Goal: Task Accomplishment & Management: Manage account settings

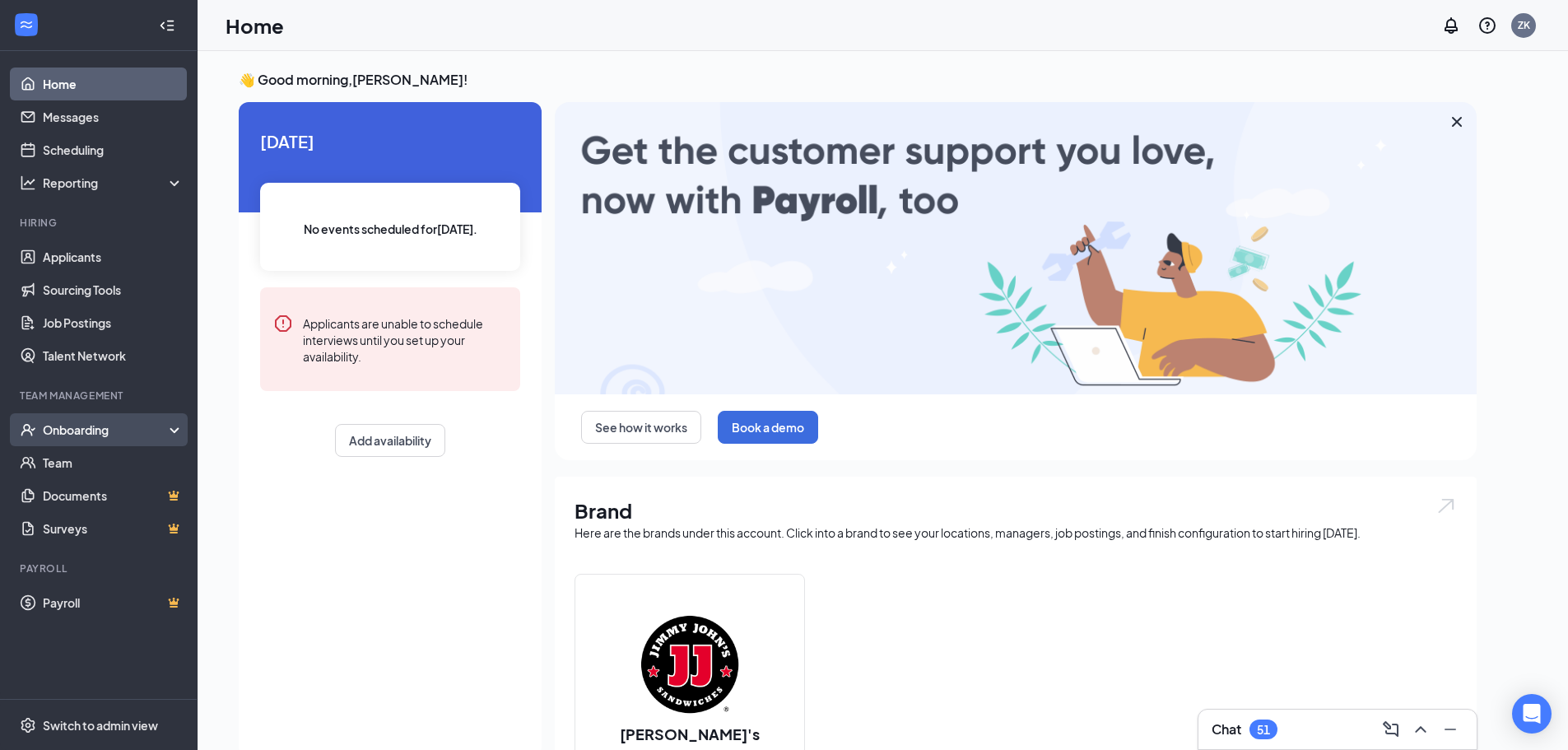
click at [123, 432] on div "Onboarding" at bounding box center [106, 429] width 127 height 16
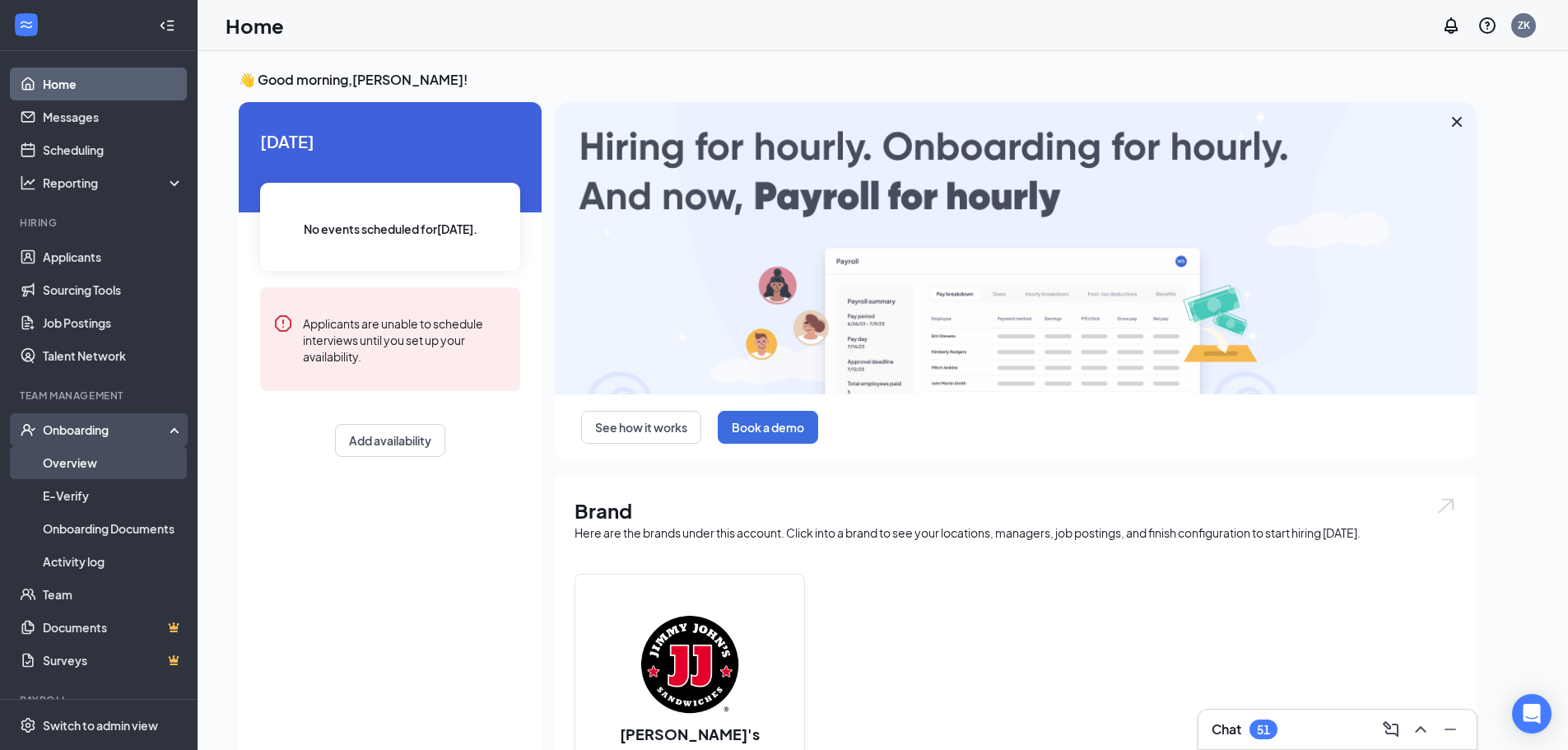
click at [102, 465] on link "Overview" at bounding box center [113, 462] width 141 height 33
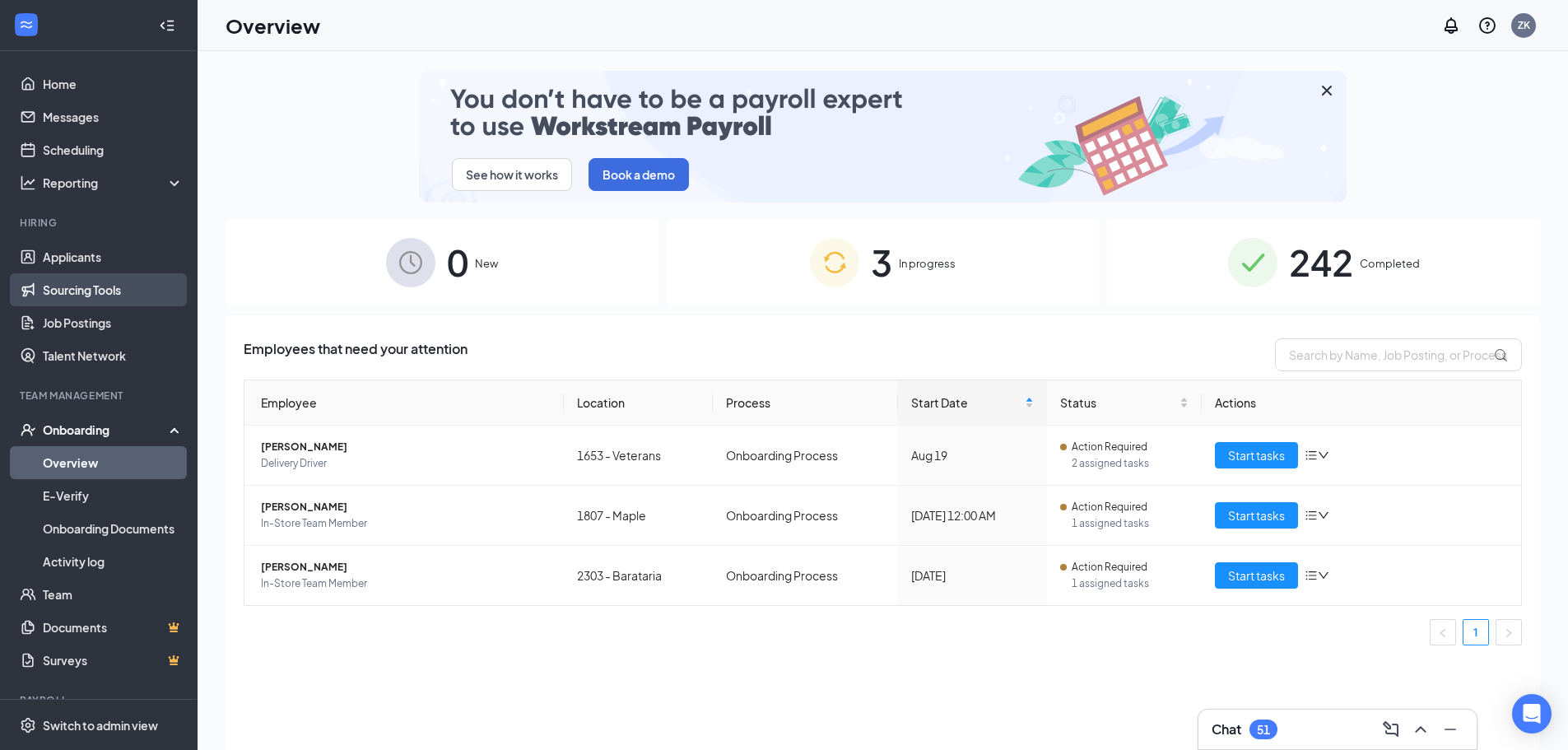
click at [91, 298] on link "Sourcing Tools" at bounding box center [113, 290] width 141 height 33
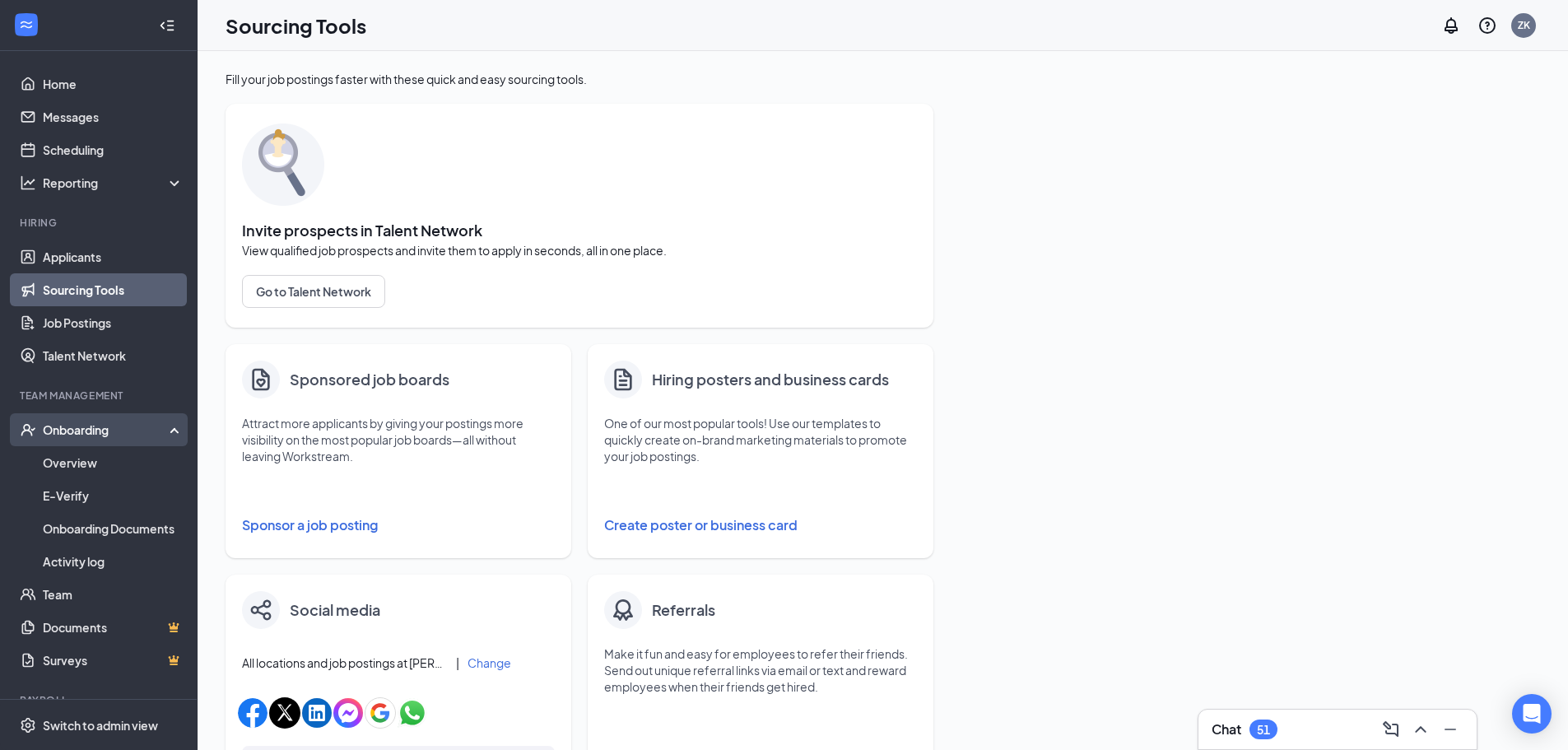
click at [97, 432] on div "Onboarding" at bounding box center [106, 429] width 127 height 16
click at [82, 428] on div "Onboarding" at bounding box center [106, 429] width 127 height 16
click at [83, 457] on link "Overview" at bounding box center [113, 462] width 141 height 33
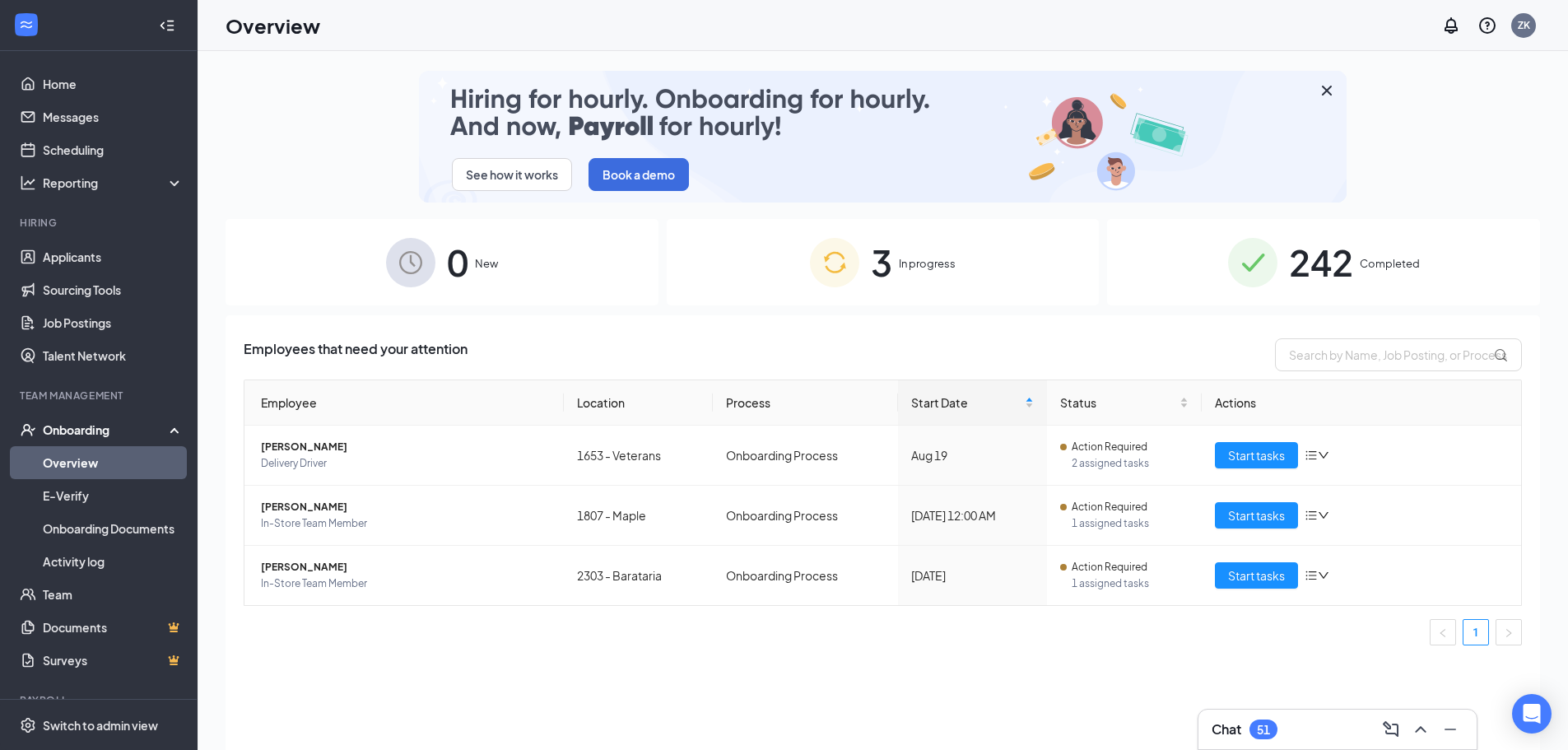
click at [890, 281] on span "3" at bounding box center [881, 262] width 21 height 57
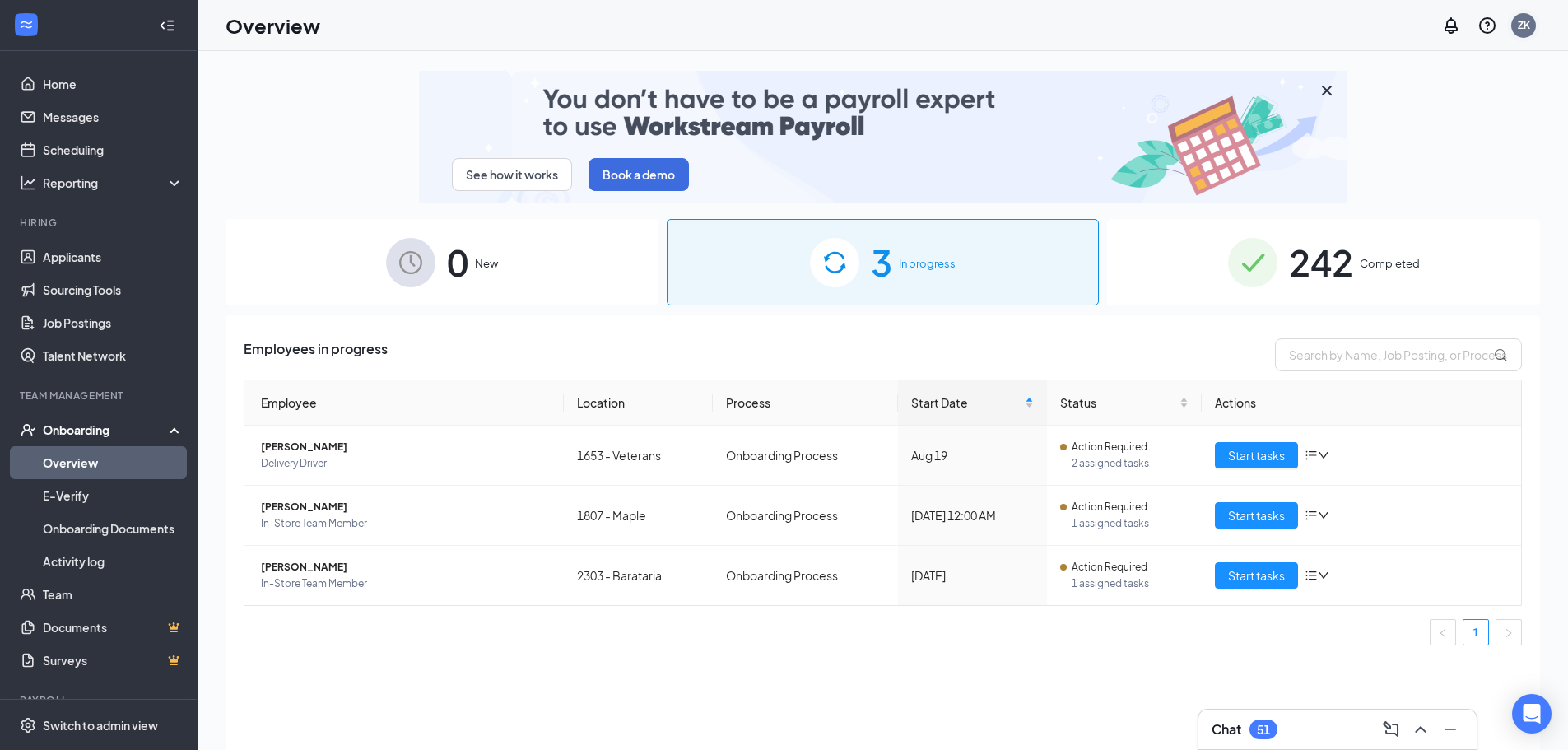
click at [1532, 12] on div "Overview ZK" at bounding box center [882, 25] width 1370 height 51
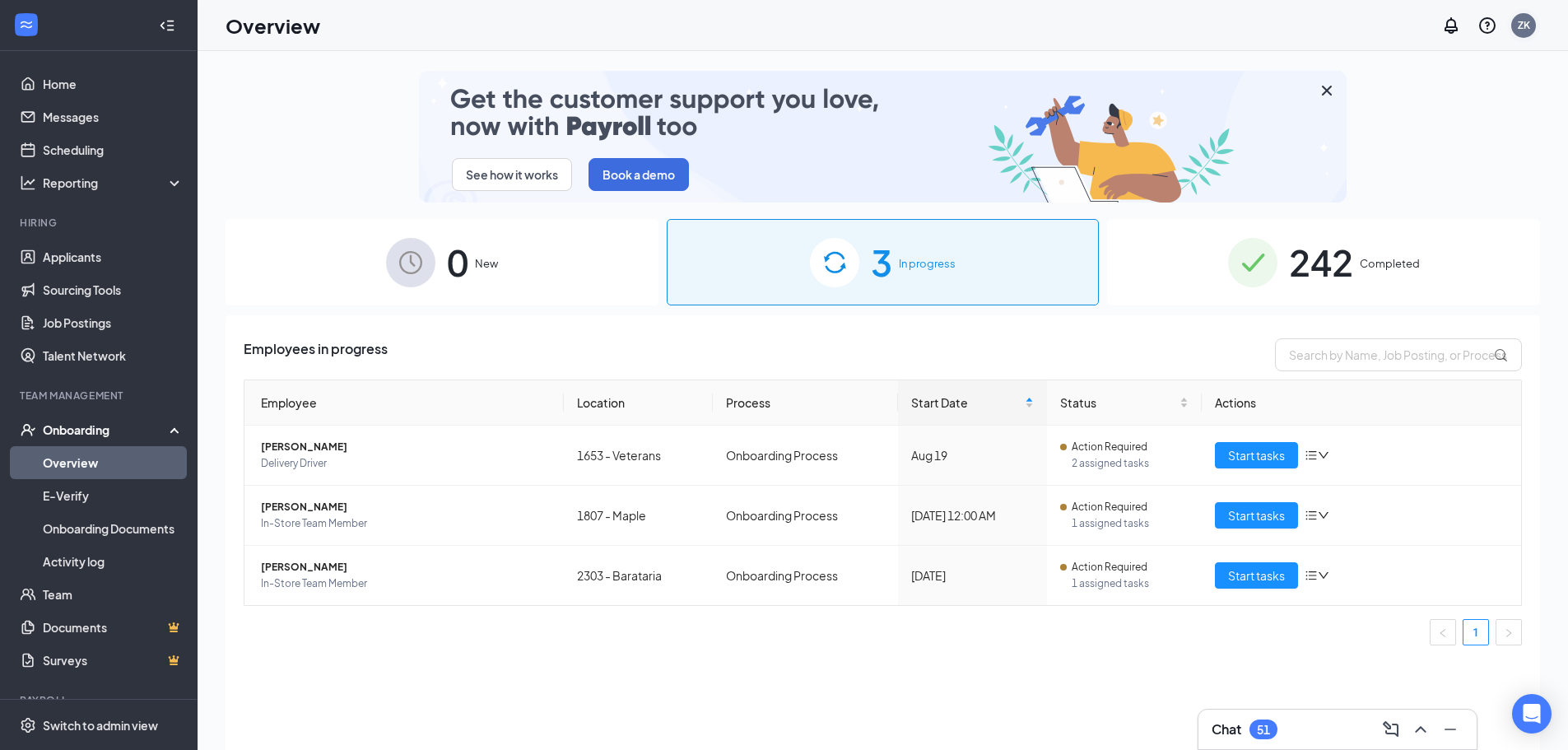
click at [1535, 32] on div "ZK" at bounding box center [1523, 25] width 33 height 33
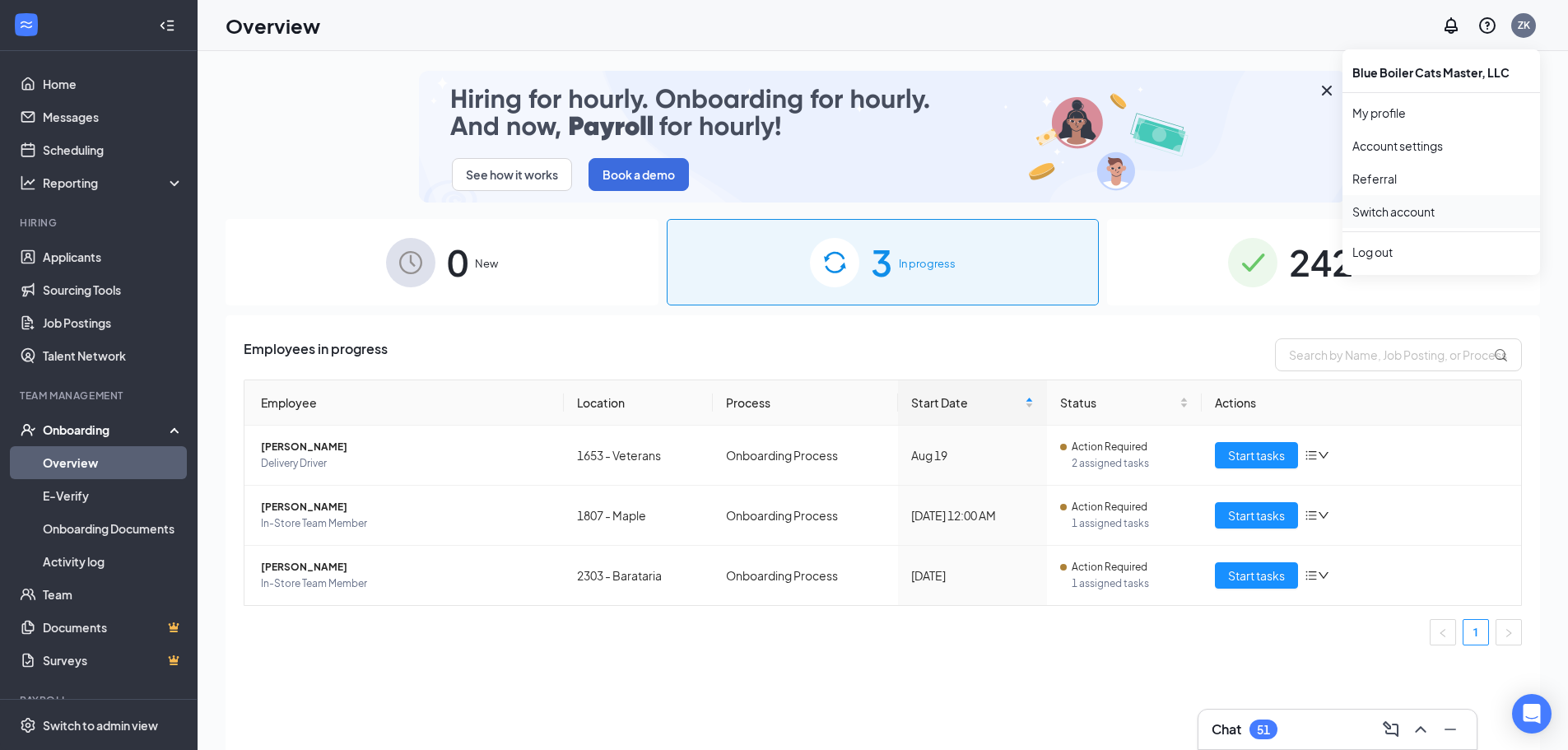
click at [1405, 213] on link "Switch account" at bounding box center [1393, 211] width 82 height 14
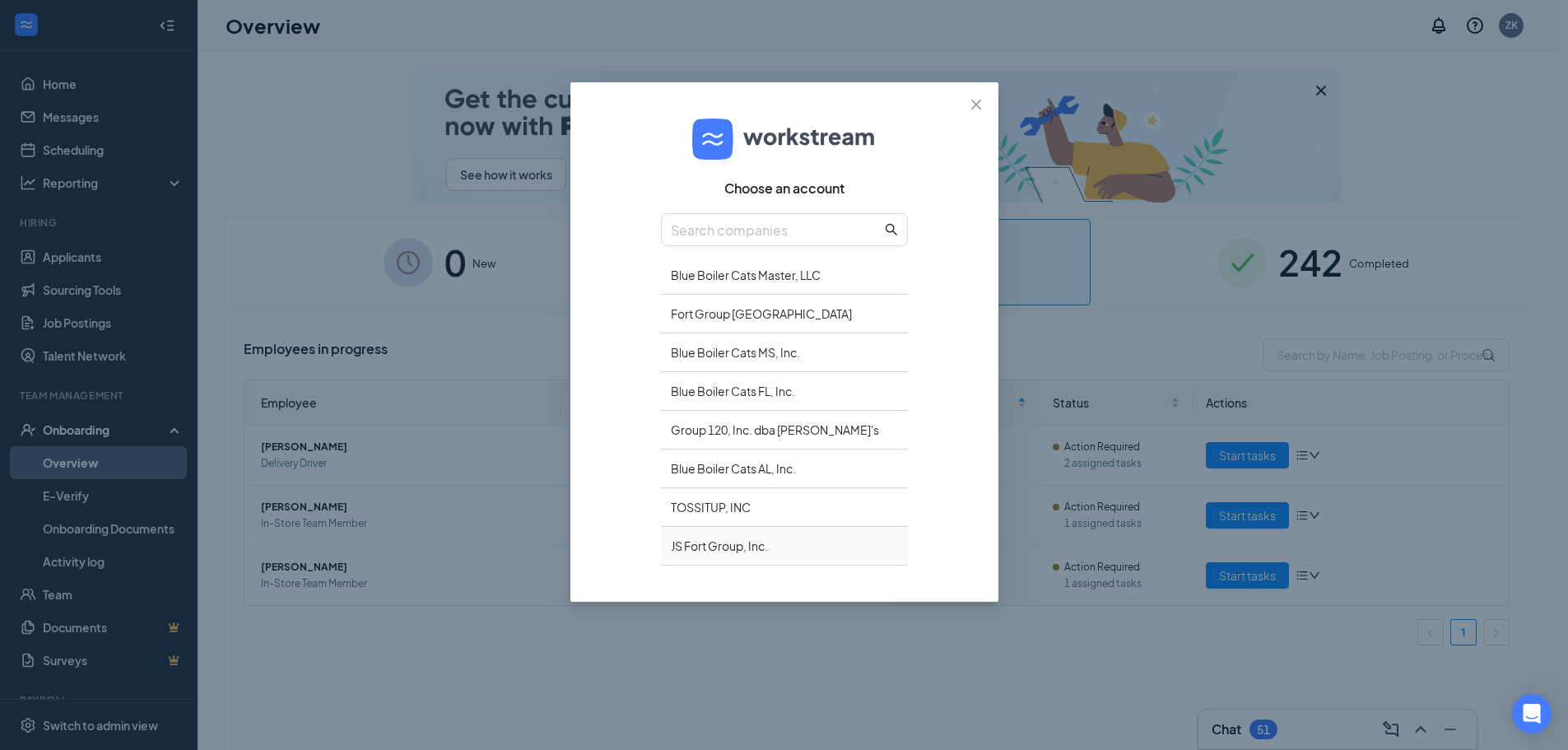
click at [721, 542] on div "JS Fort Group, Inc." at bounding box center [784, 546] width 246 height 38
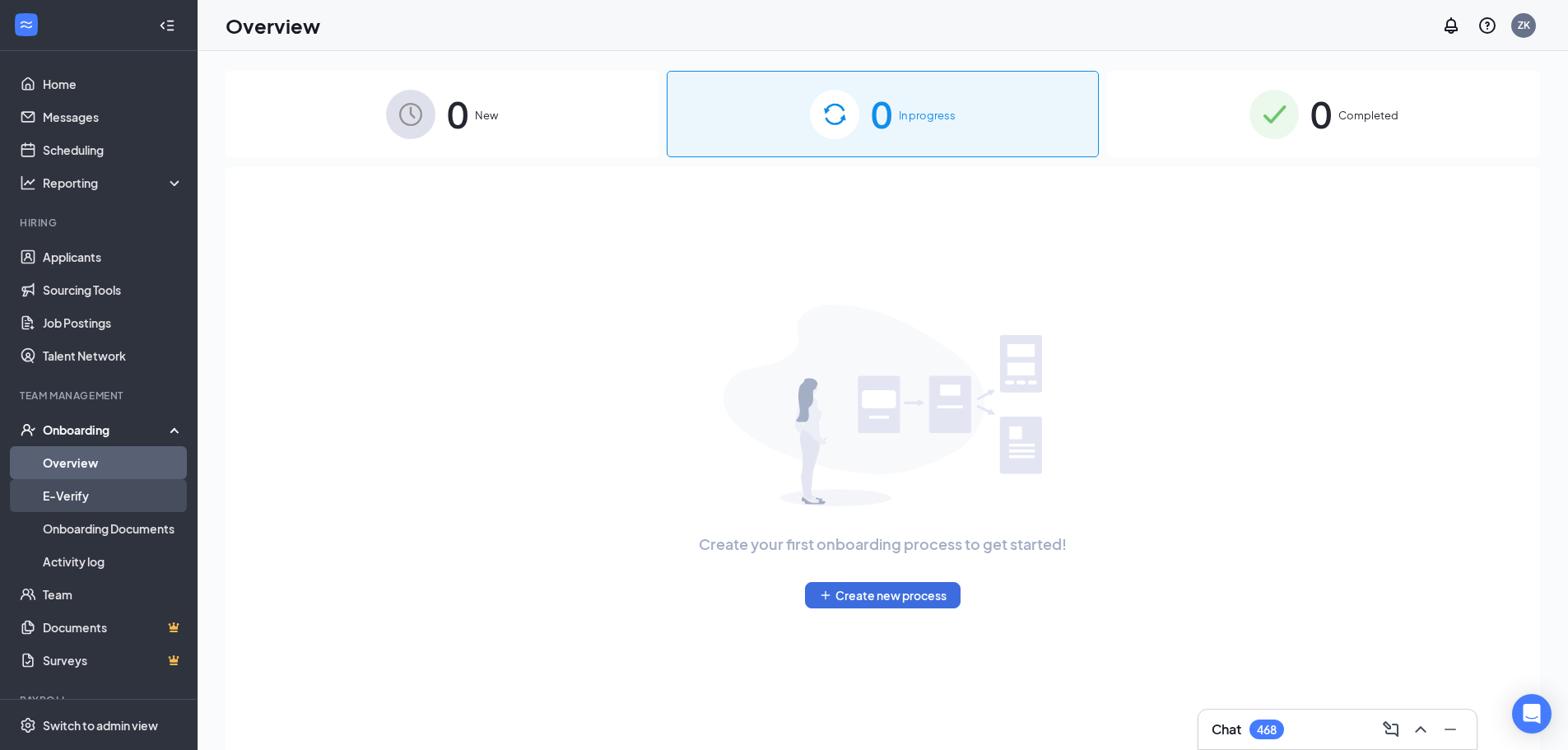
click at [109, 498] on link "E-Verify" at bounding box center [113, 495] width 141 height 33
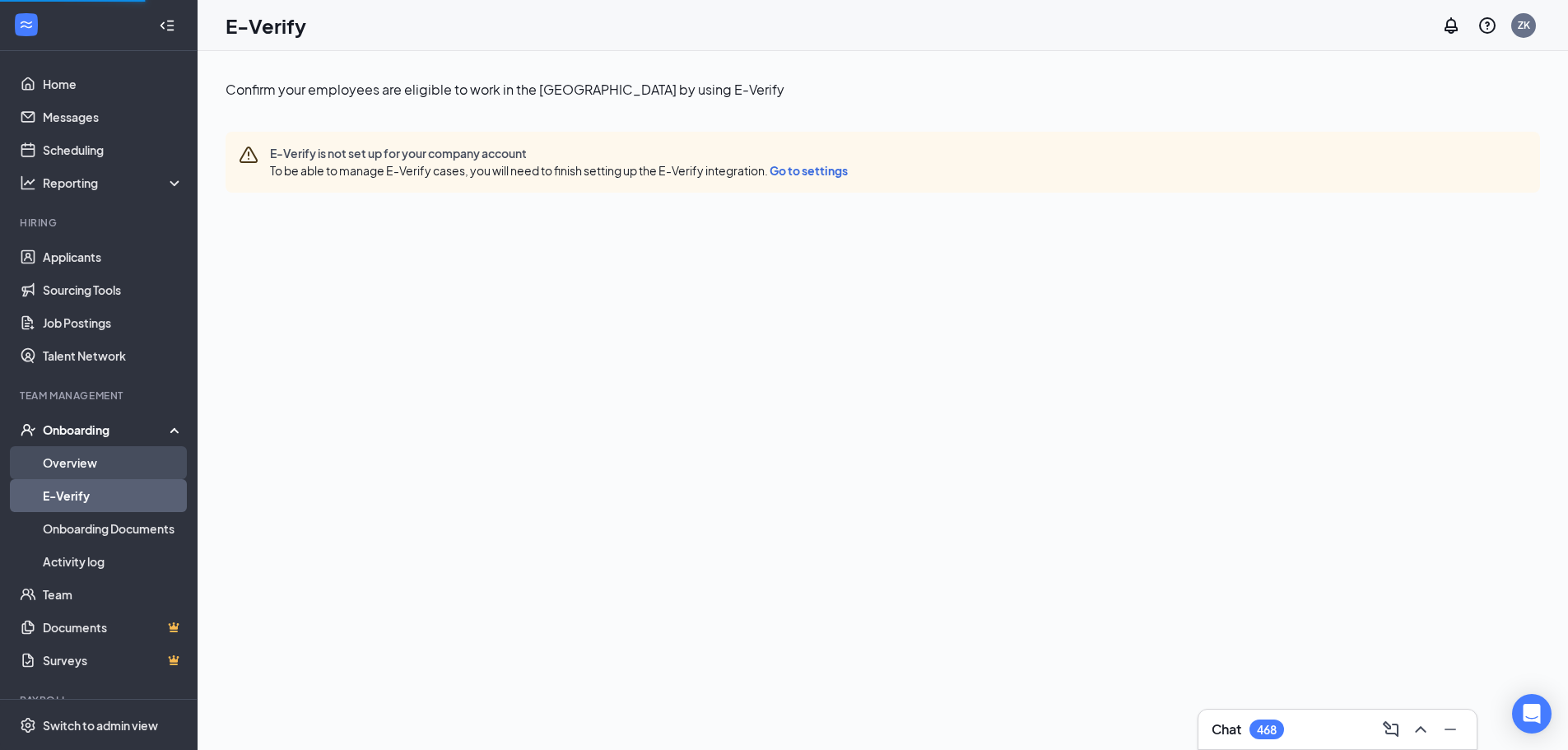
click at [91, 468] on link "Overview" at bounding box center [113, 462] width 141 height 33
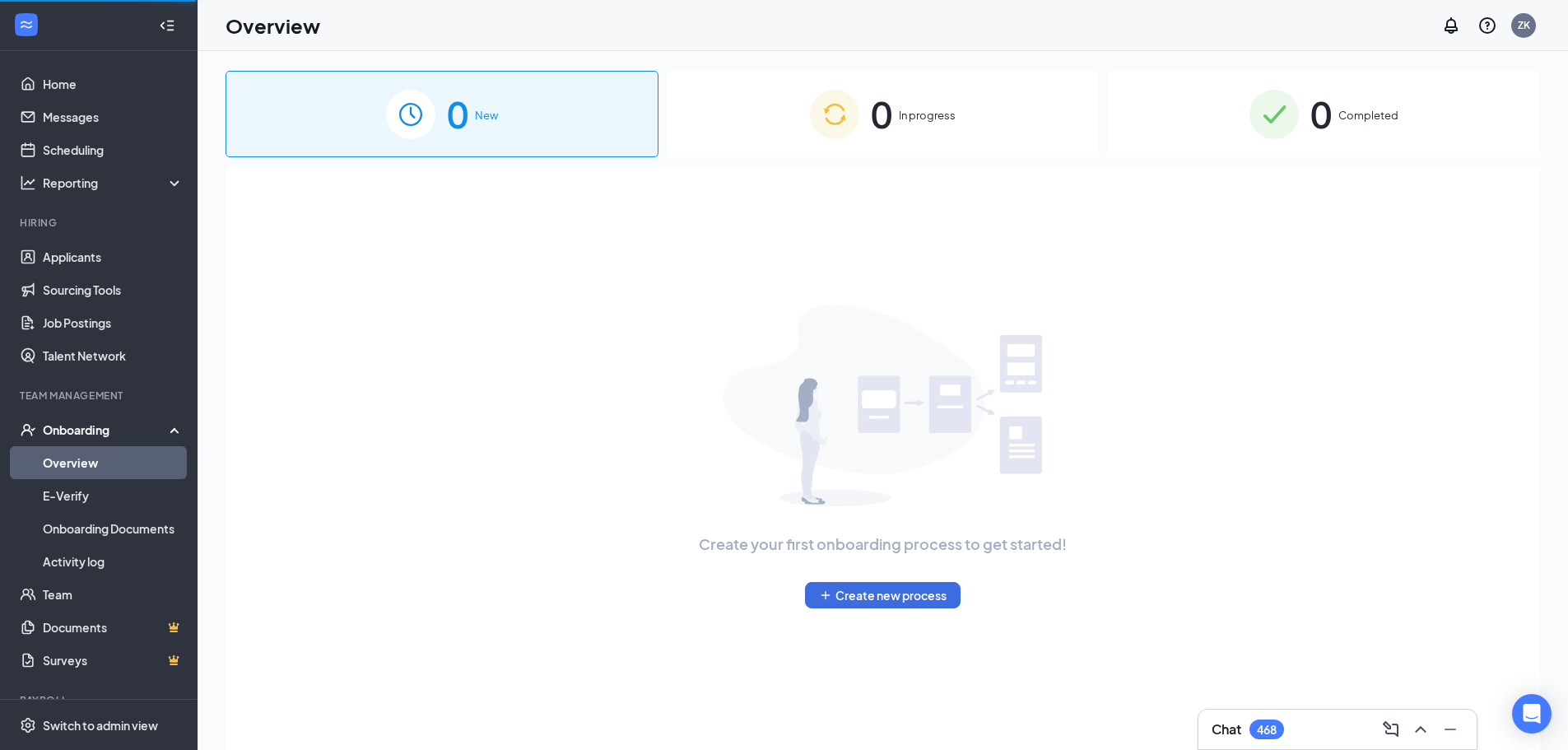
click at [887, 111] on span "0" at bounding box center [881, 113] width 21 height 57
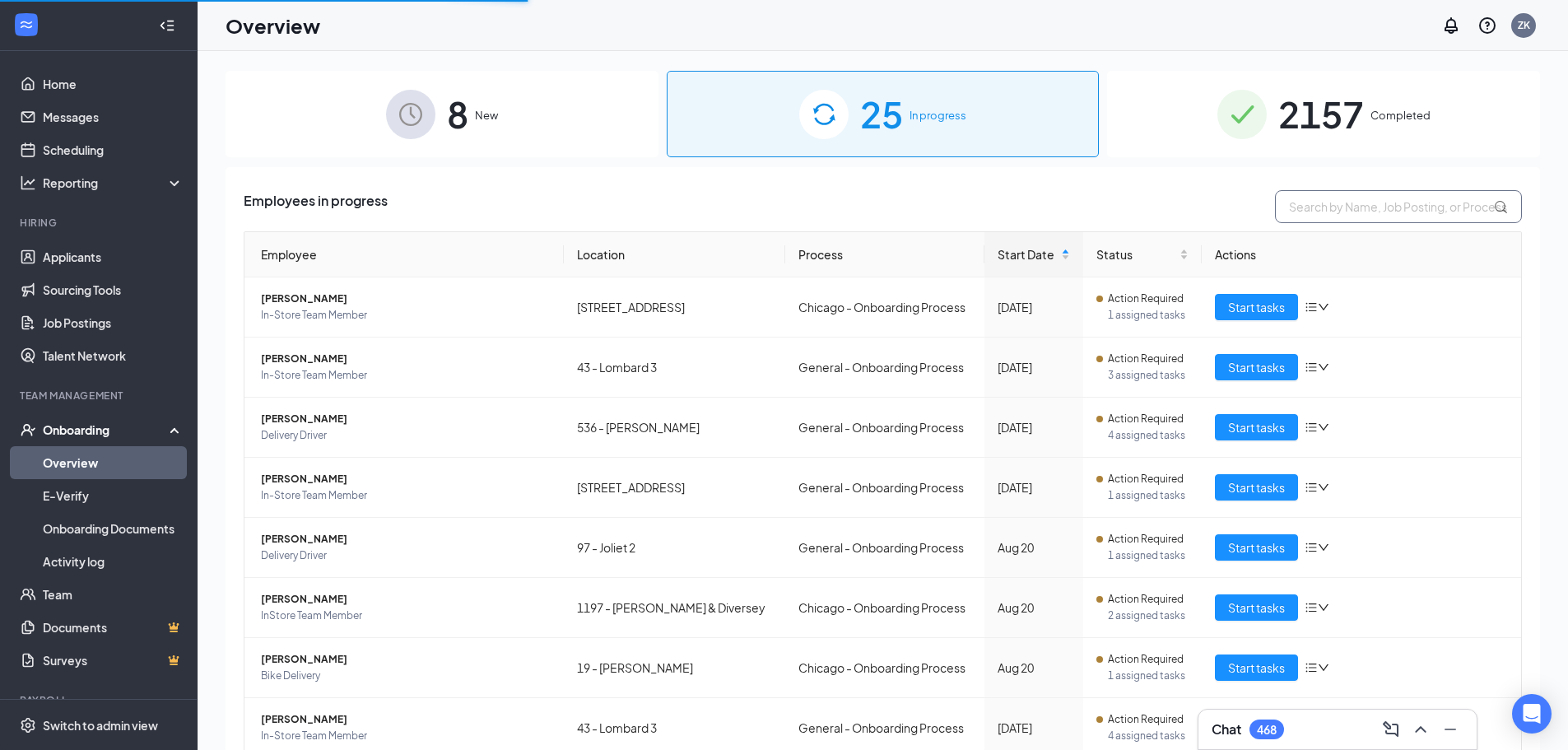
click at [1354, 199] on input "text" at bounding box center [1397, 206] width 246 height 33
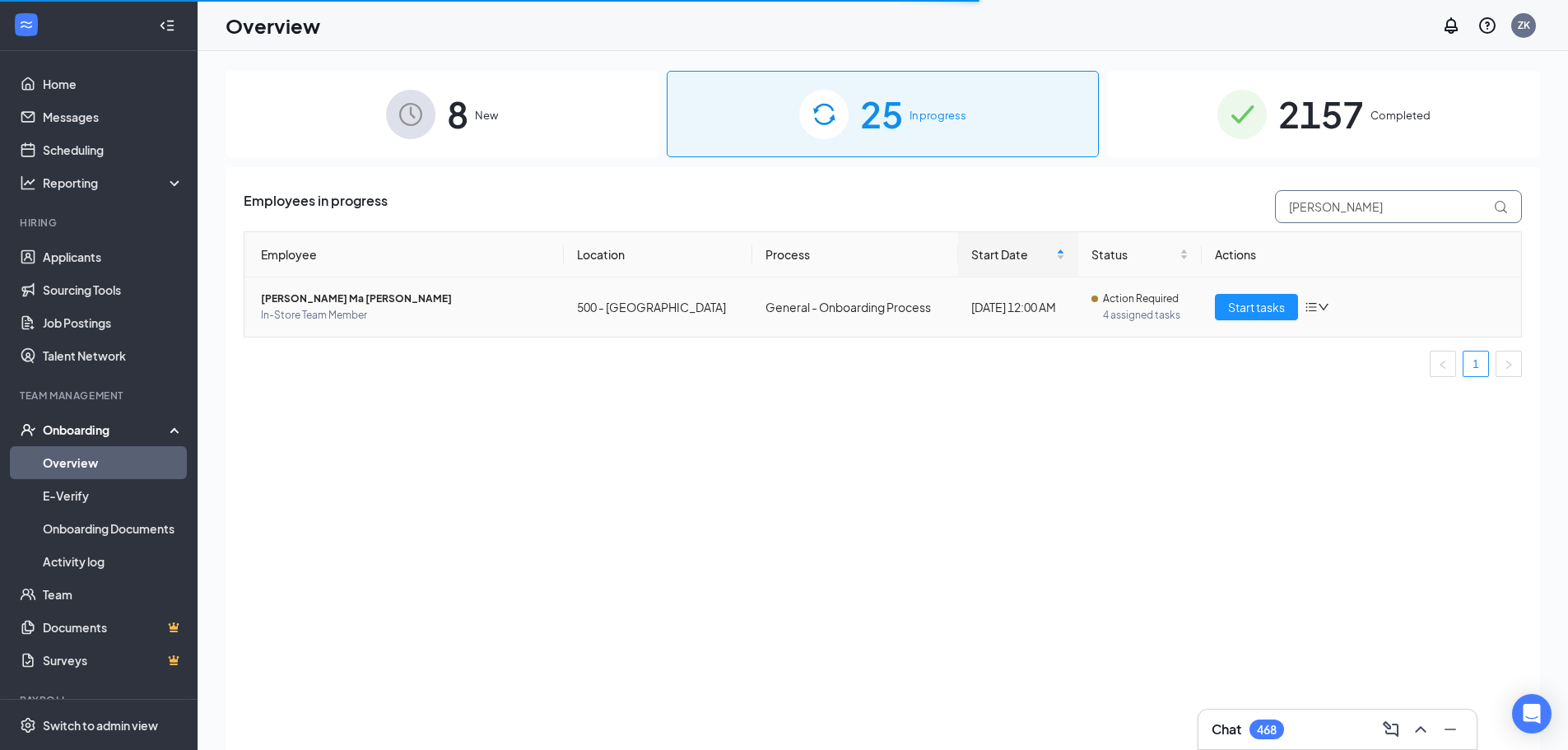
type input "[PERSON_NAME]"
click at [292, 303] on span "[PERSON_NAME] Ma [PERSON_NAME]" at bounding box center [406, 298] width 290 height 16
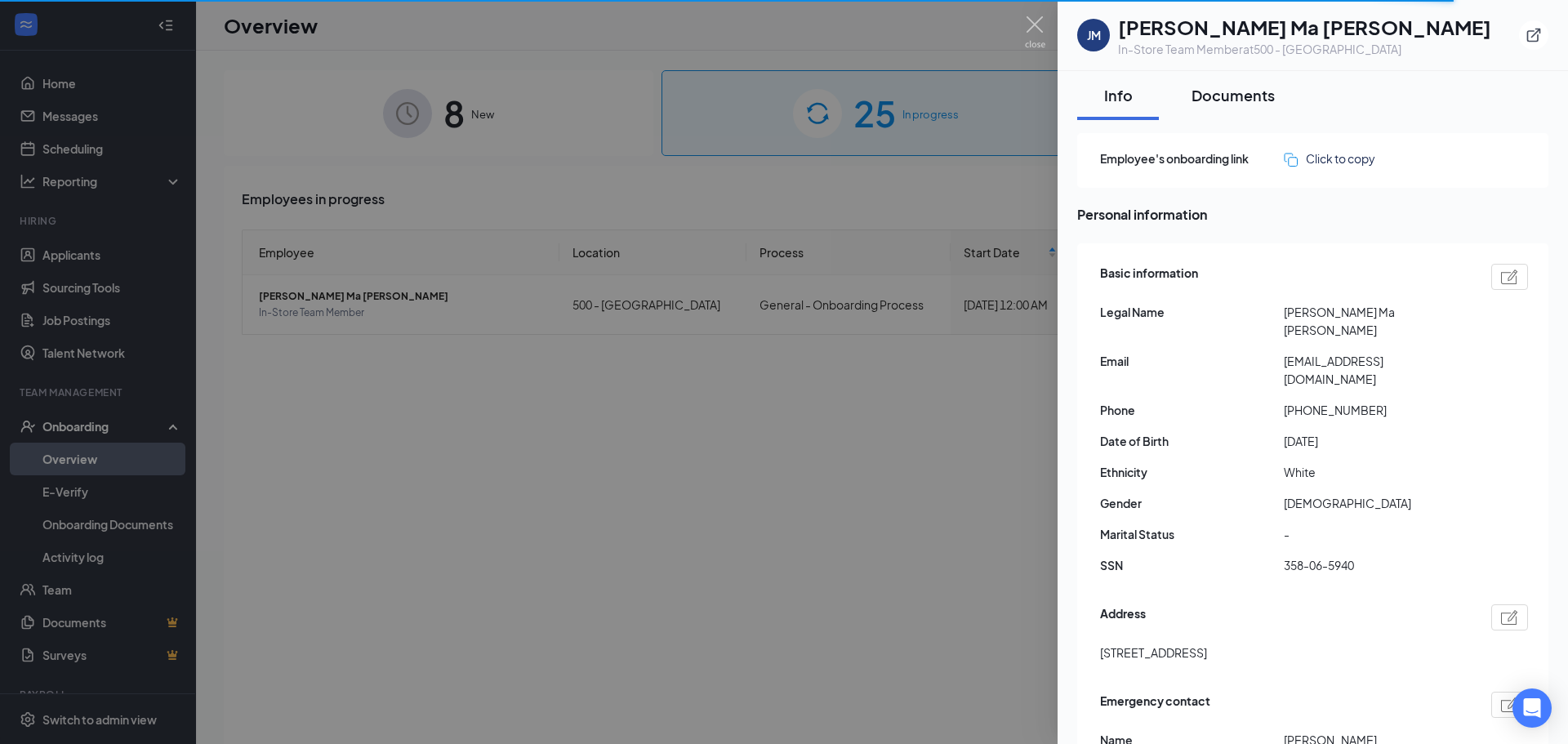
click at [1212, 94] on div "Documents" at bounding box center [1234, 94] width 84 height 20
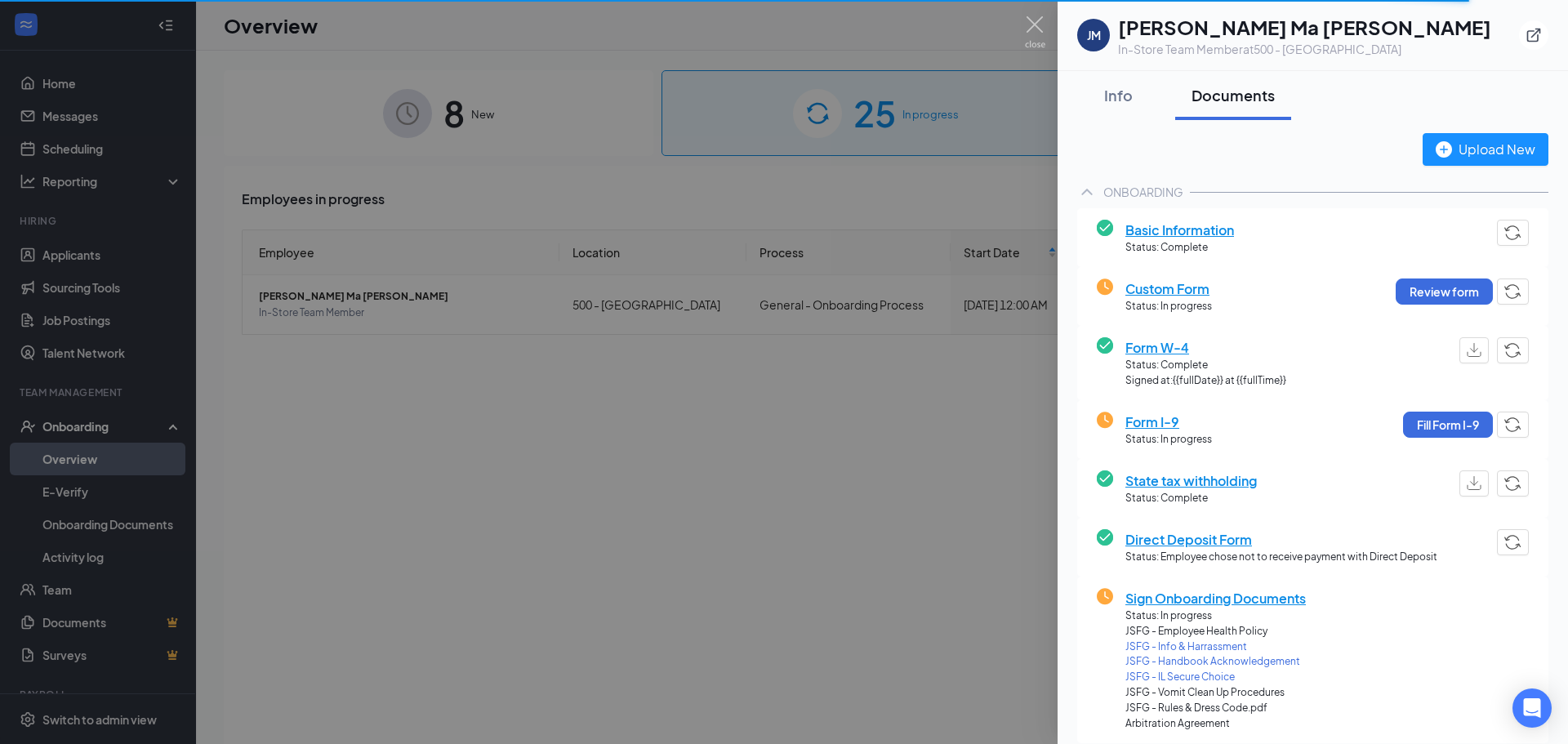
click at [1160, 290] on span "Custom Form" at bounding box center [1168, 288] width 87 height 20
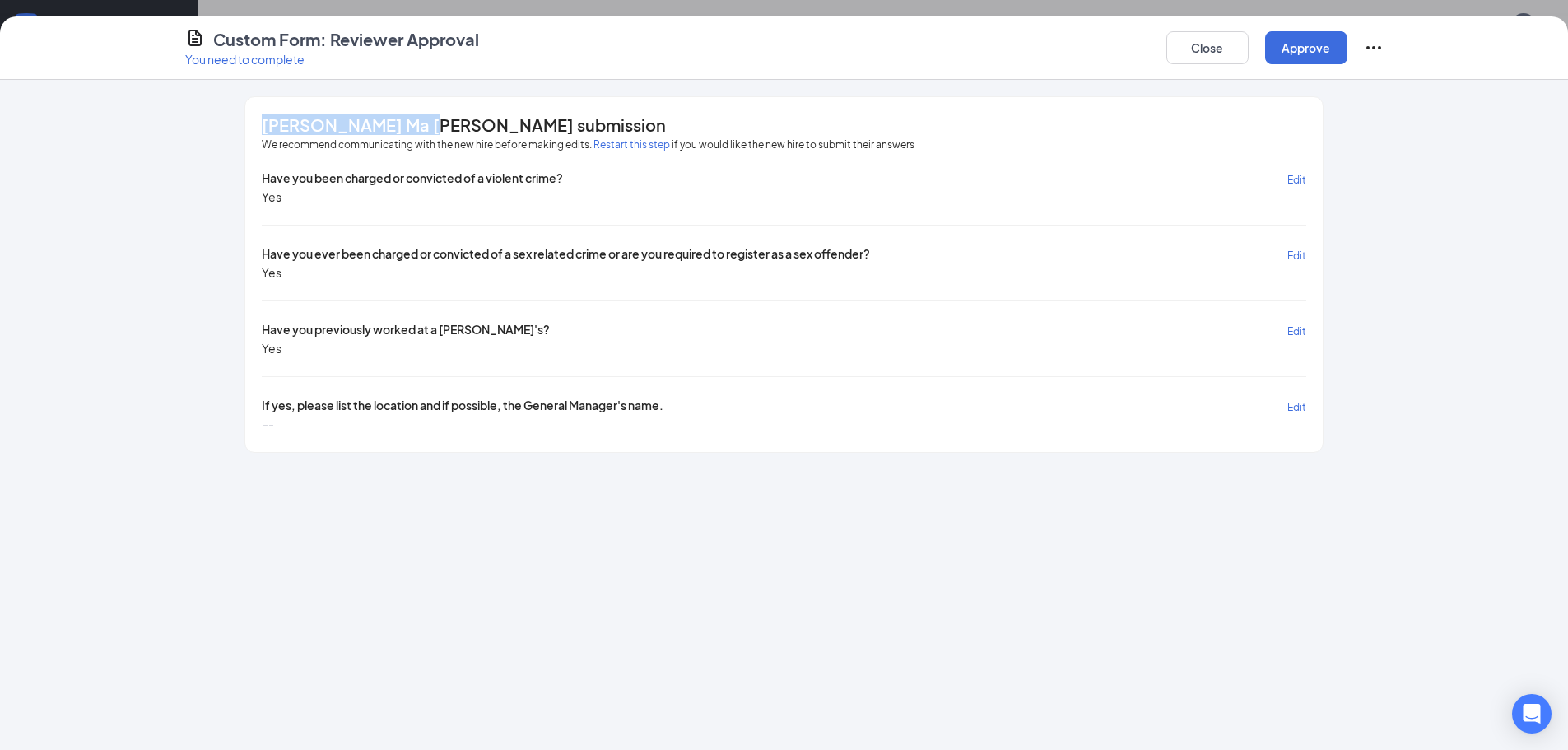
drag, startPoint x: 263, startPoint y: 127, endPoint x: 413, endPoint y: 130, distance: 150.0
click at [413, 130] on span "[PERSON_NAME] Ma [PERSON_NAME] submission" at bounding box center [463, 125] width 404 height 16
copy span "[PERSON_NAME] Ma [PERSON_NAME]"
